Goal: Information Seeking & Learning: Compare options

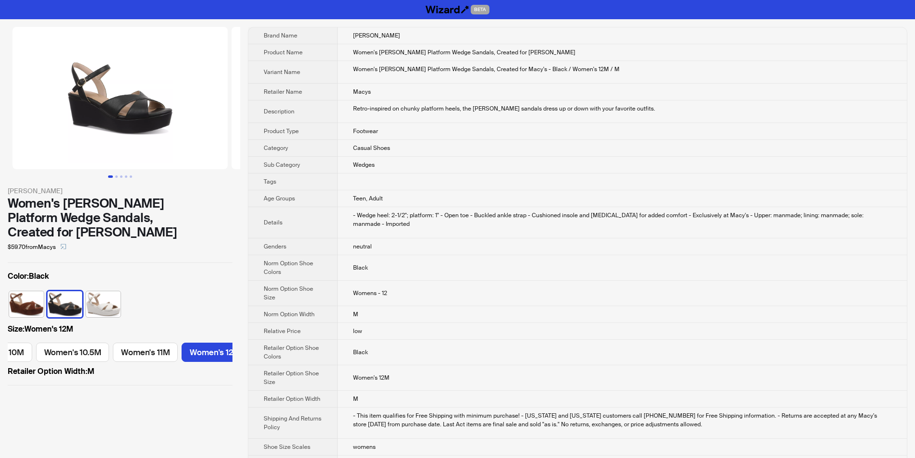
scroll to position [0, 761]
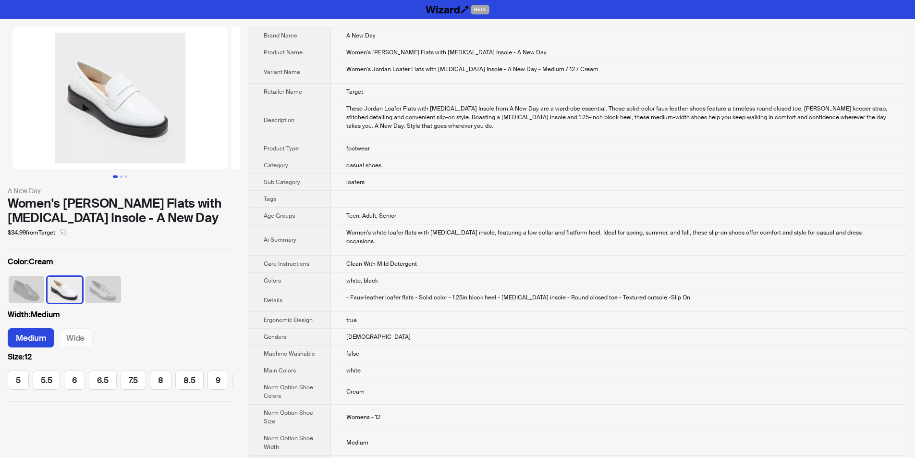
scroll to position [0, 179]
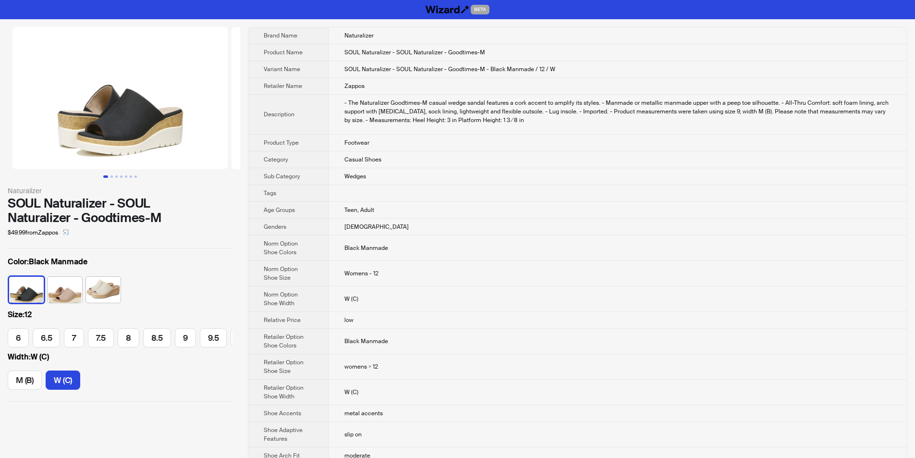
scroll to position [0, 77]
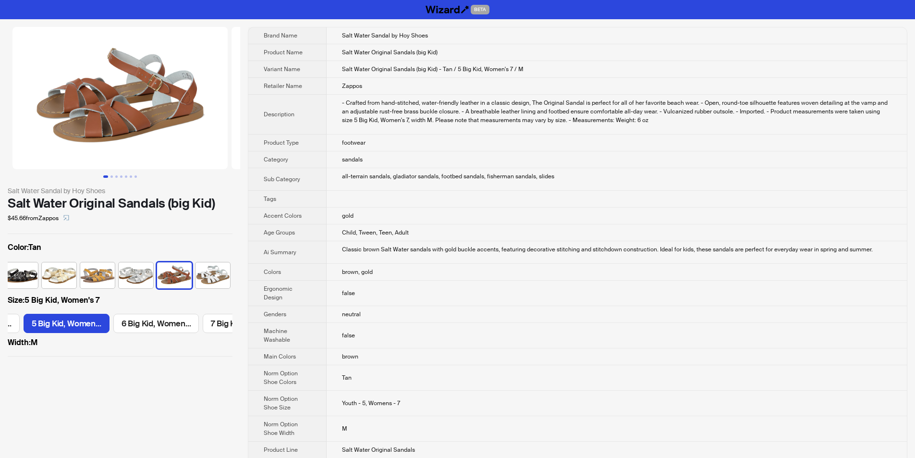
scroll to position [0, 75]
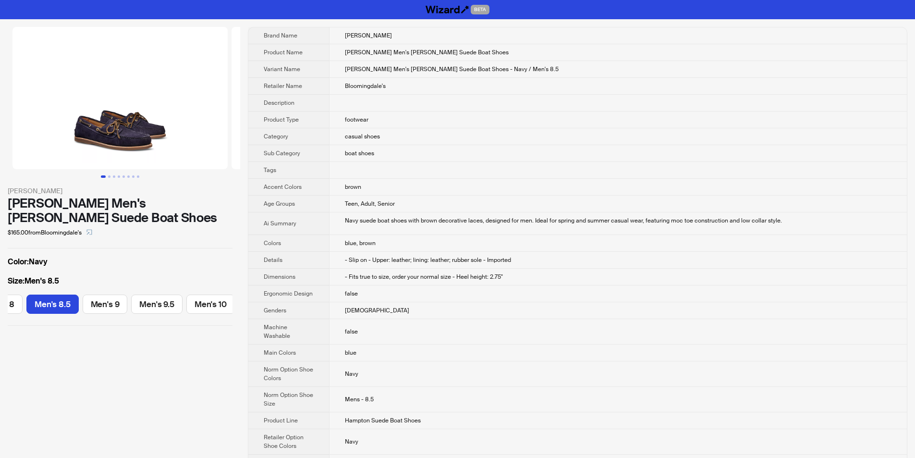
scroll to position [0, 135]
click at [425, 156] on td "boat shoes" at bounding box center [618, 153] width 578 height 17
click at [491, 266] on td "- Slip on - Upper: leather; lining: leather; rubber sole - Imported" at bounding box center [618, 260] width 578 height 17
click at [517, 286] on td "false" at bounding box center [618, 293] width 578 height 17
click at [512, 275] on td "- Fits true to size, order your normal size - Heel height: 2.75"" at bounding box center [618, 277] width 578 height 17
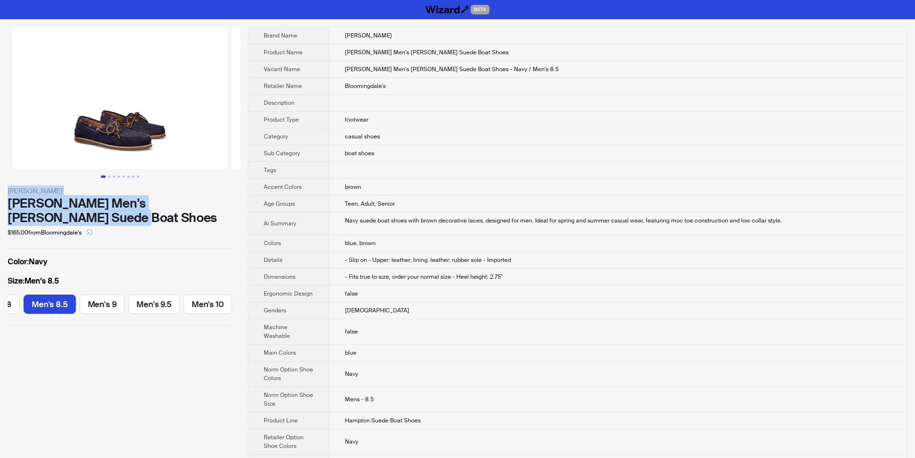
drag, startPoint x: 5, startPoint y: 188, endPoint x: 122, endPoint y: 215, distance: 120.2
click at [122, 215] on div "G.H.BASS G.H. BASS Men's Hampton Suede Boat Shoes $165.00 from Bloomingdale's C…" at bounding box center [120, 176] width 240 height 314
copy div "G.H.BASS G.H. BASS Men's Hampton Suede Boat Shoes"
click at [148, 221] on div "G.H. BASS Men's Hampton Suede Boat Shoes" at bounding box center [120, 210] width 225 height 29
click at [168, 234] on div "$165.00 from Bloomingdale's" at bounding box center [120, 232] width 225 height 15
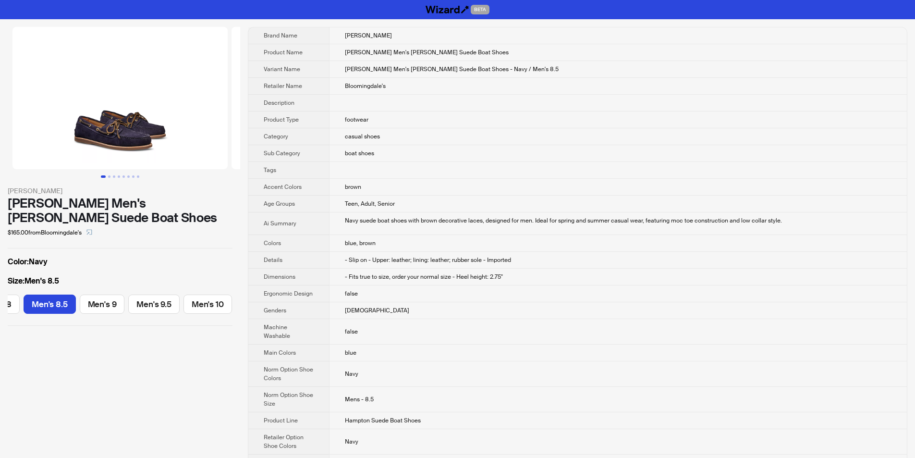
click at [555, 279] on td "- Fits true to size, order your normal size - Heel height: 2.75"" at bounding box center [618, 277] width 578 height 17
click at [492, 279] on span "- Fits true to size, order your normal size - Heel height: 2.75"" at bounding box center [424, 277] width 158 height 8
click at [464, 283] on td "- Fits true to size, order your normal size - Heel height: 2.75"" at bounding box center [618, 277] width 578 height 17
click at [464, 274] on span "- Fits true to size, order your normal size - Heel height: 2.75"" at bounding box center [424, 277] width 158 height 8
click at [472, 273] on span "- Fits true to size, order your normal size - Heel height: 2.75"" at bounding box center [424, 277] width 158 height 8
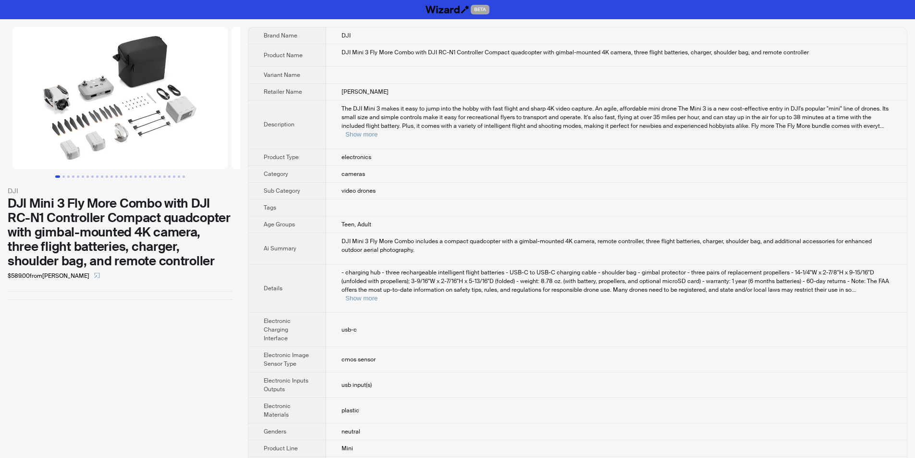
click at [407, 168] on td "cameras" at bounding box center [616, 174] width 581 height 17
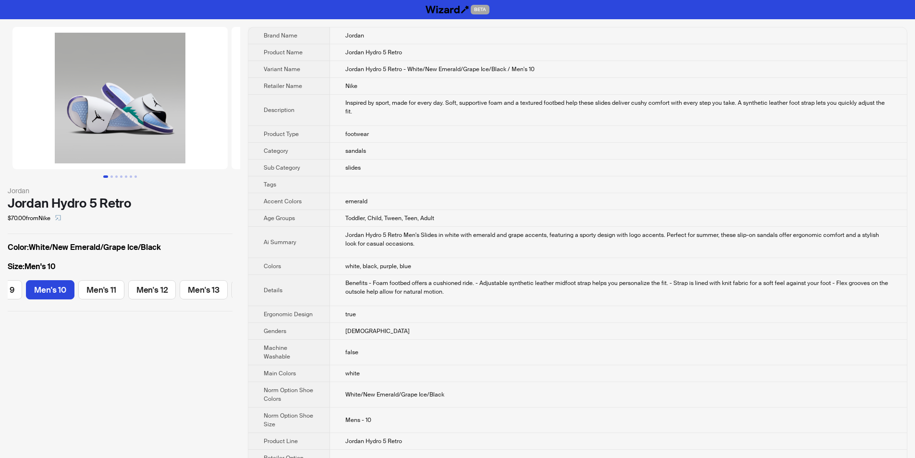
scroll to position [0, 128]
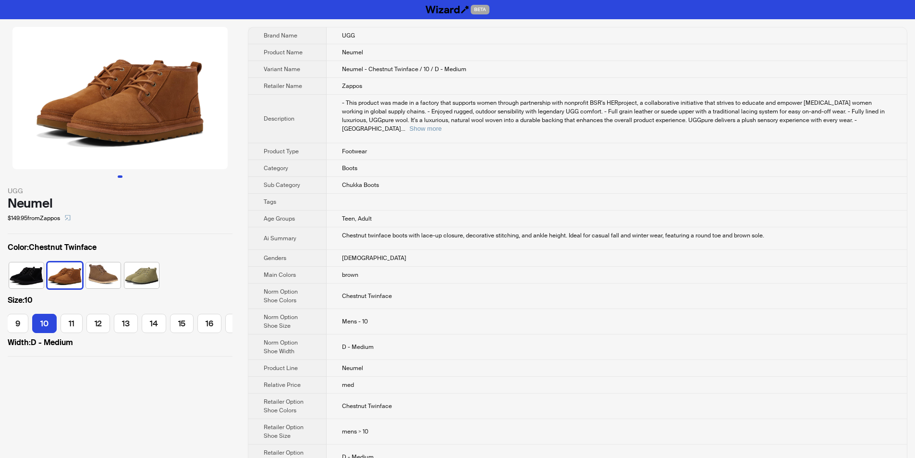
scroll to position [0, 108]
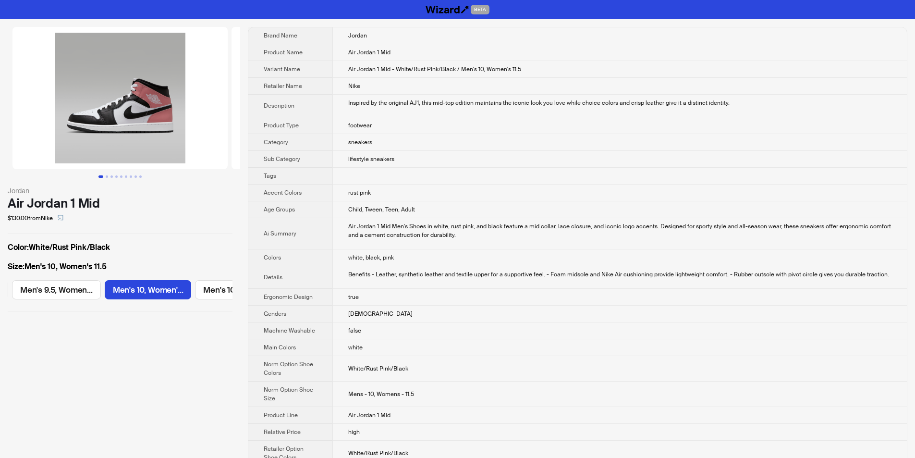
scroll to position [0, 540]
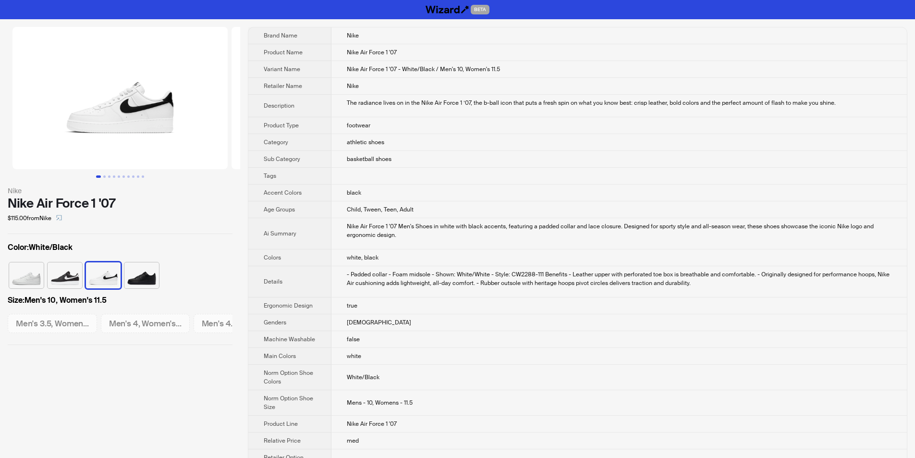
scroll to position [0, 1188]
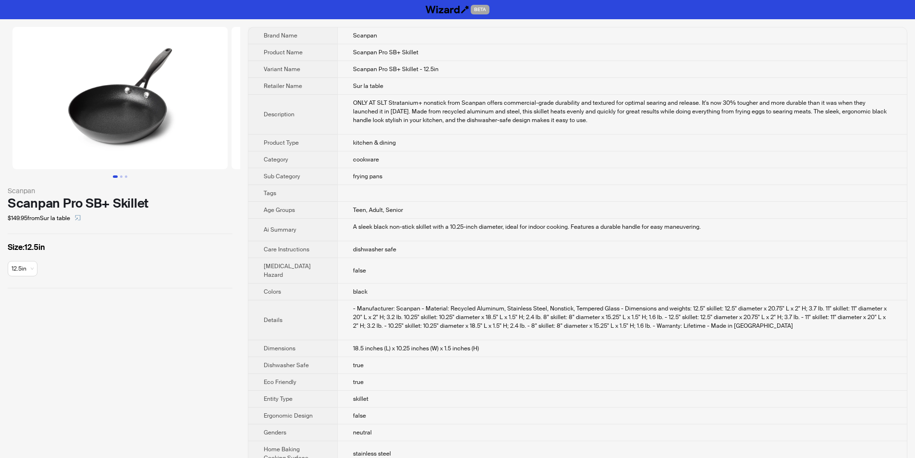
scroll to position [301, 0]
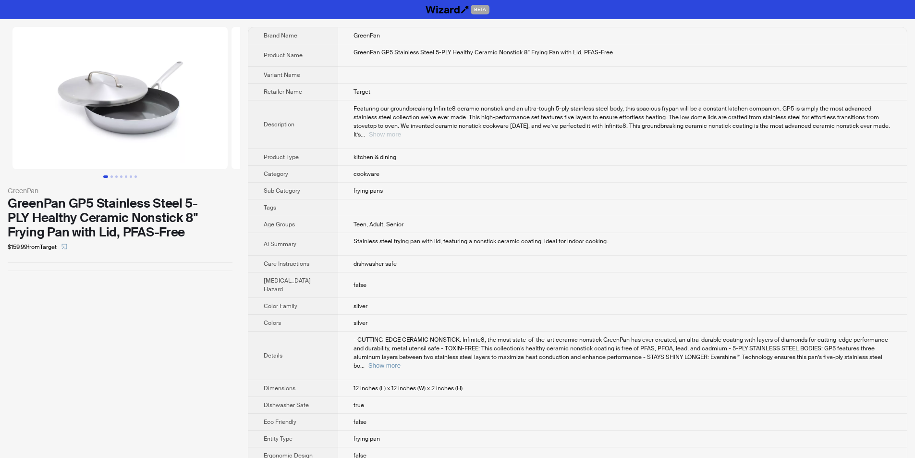
click at [401, 131] on button "Show more" at bounding box center [385, 134] width 32 height 7
